Goal: Obtain resource: Download file/media

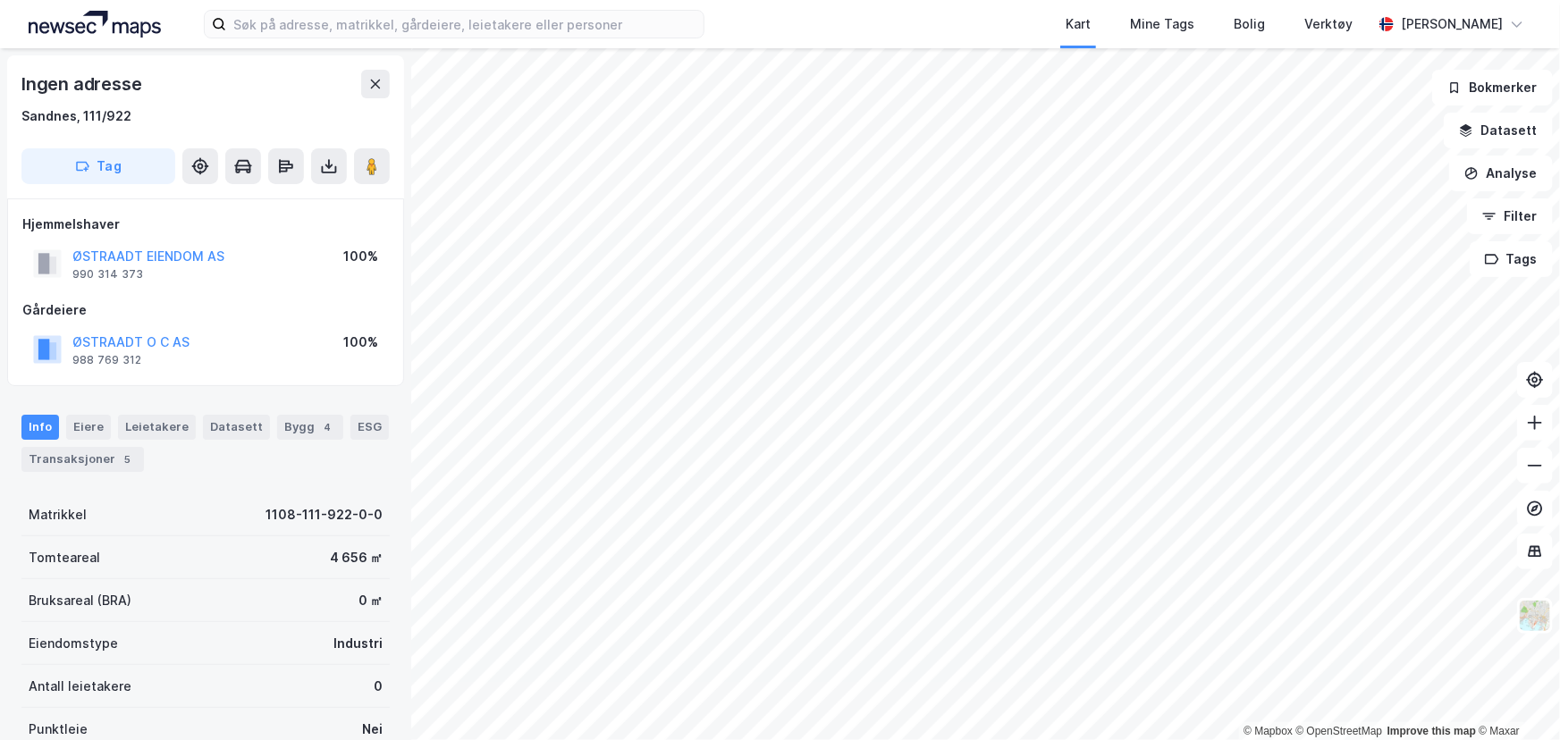
scroll to position [232, 0]
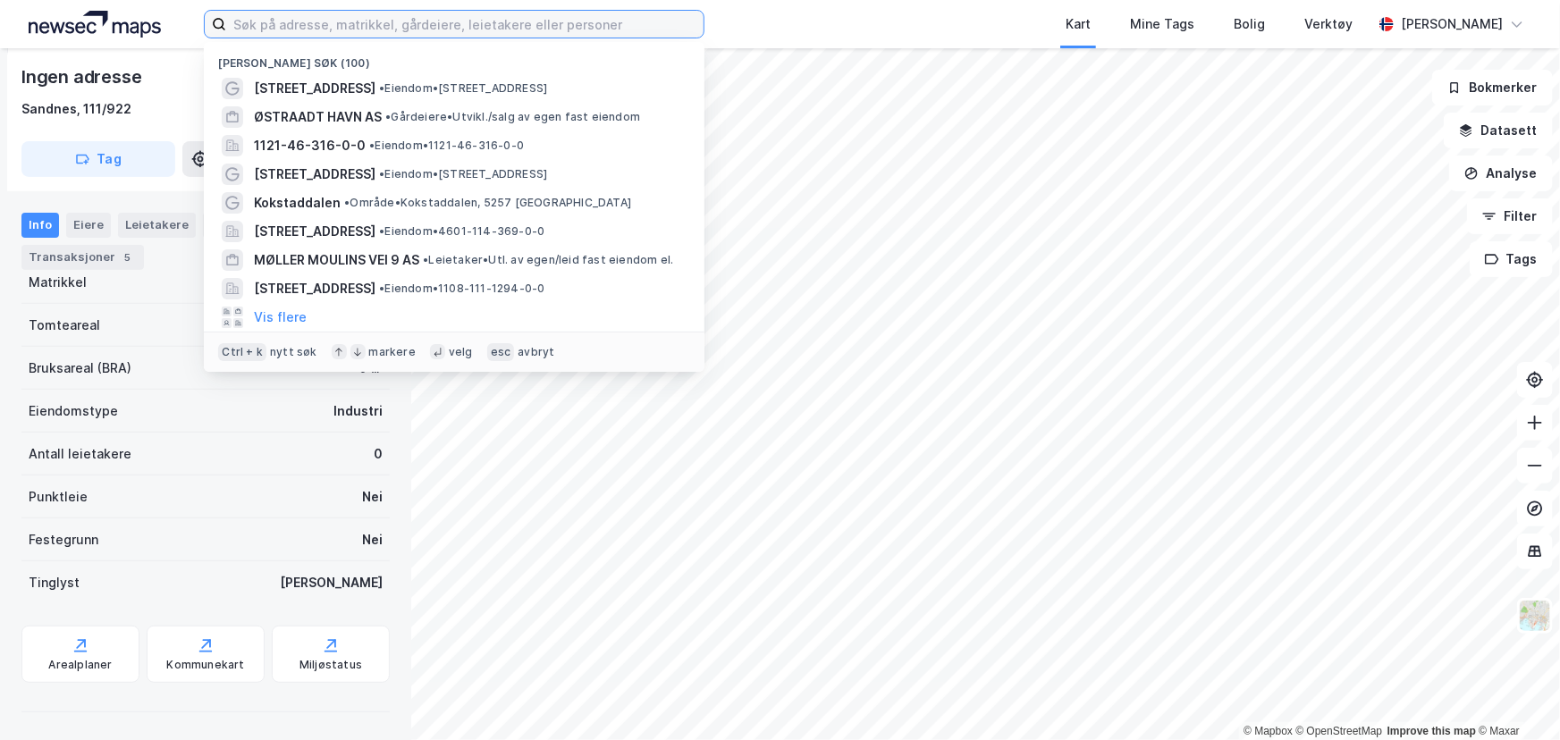
click at [320, 20] on input at bounding box center [464, 24] width 477 height 27
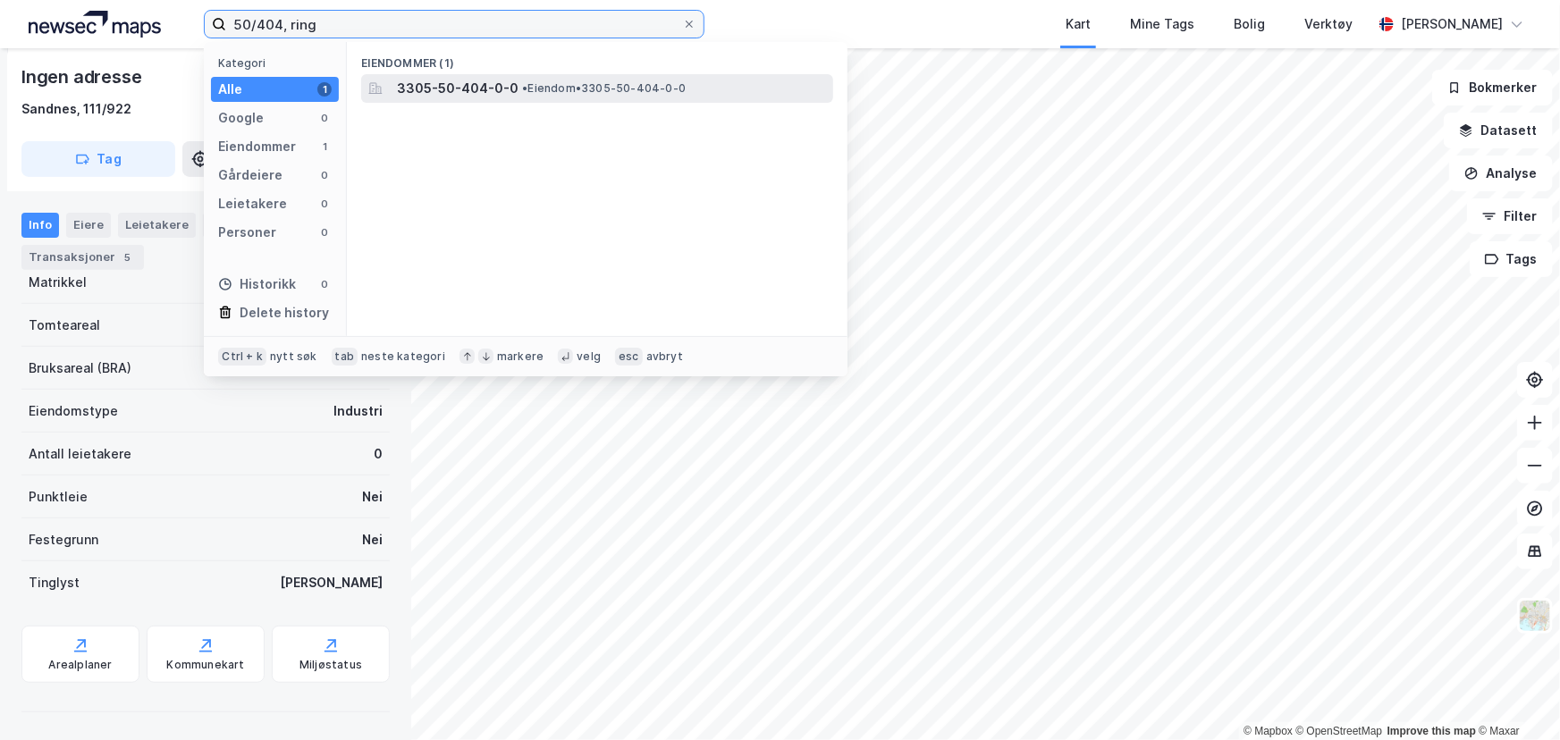
type input "50/404, ring"
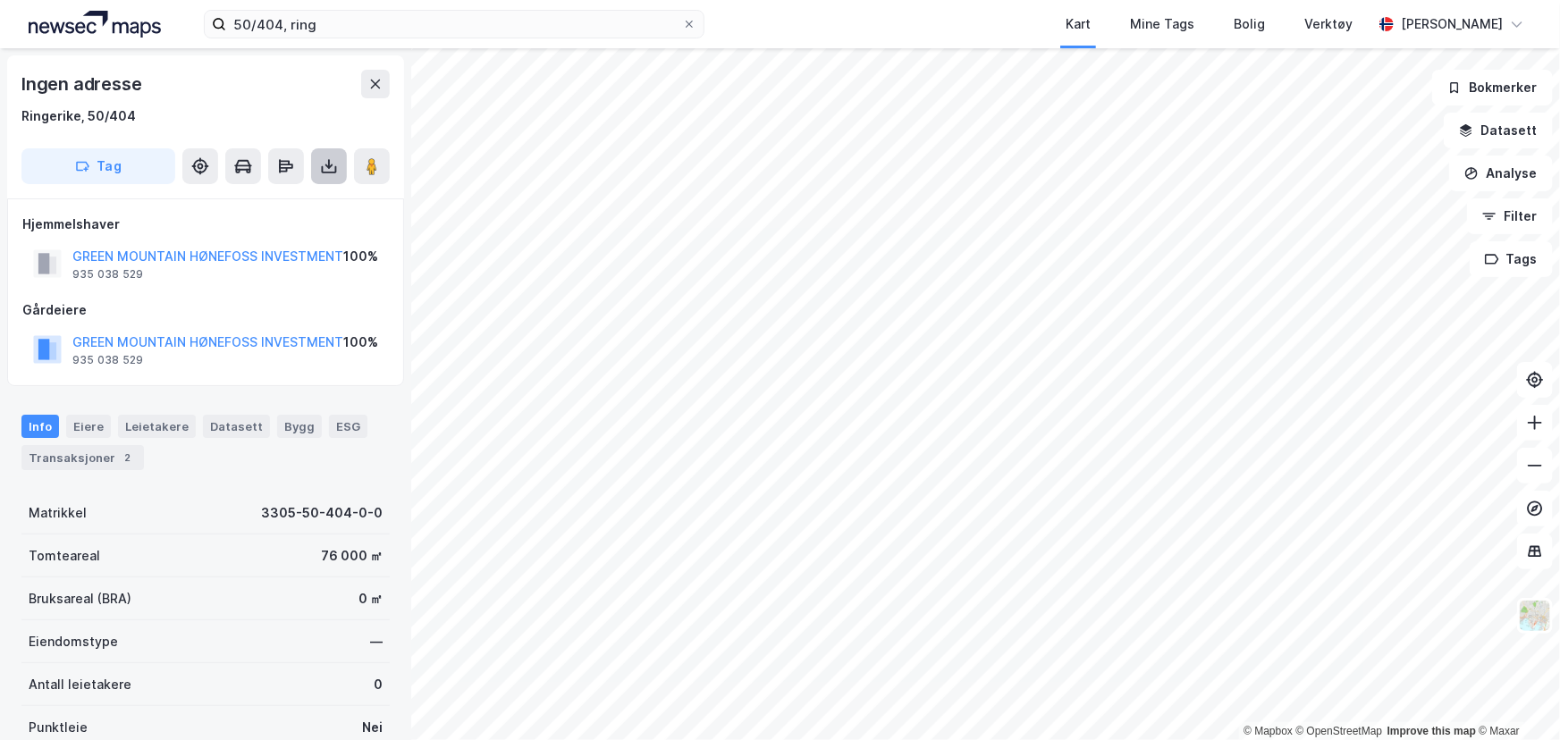
click at [332, 173] on icon at bounding box center [329, 169] width 15 height 7
click at [329, 196] on div "Last ned grunnbok" at bounding box center [251, 202] width 190 height 29
